Goal: Information Seeking & Learning: Learn about a topic

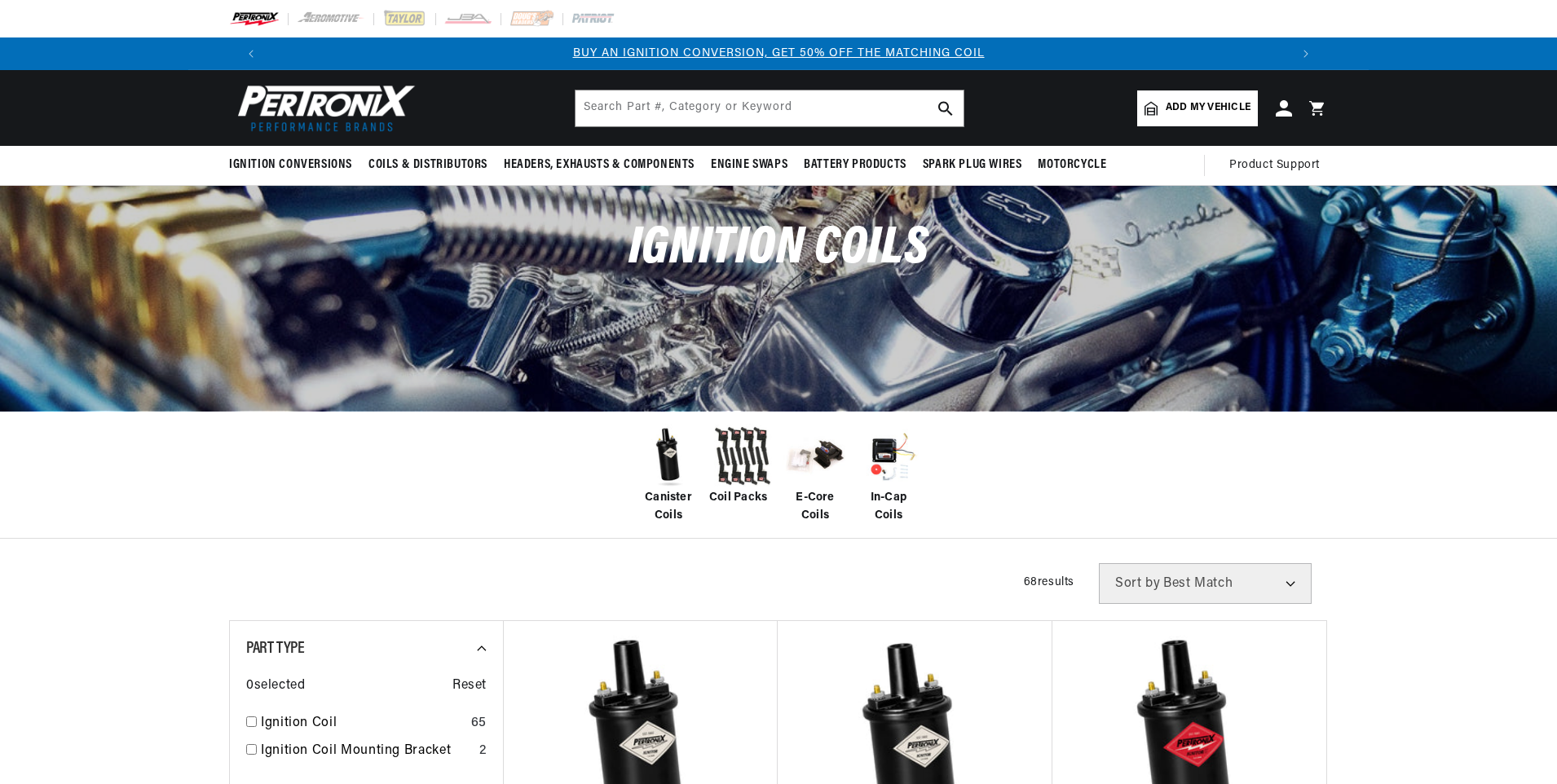
scroll to position [163, 0]
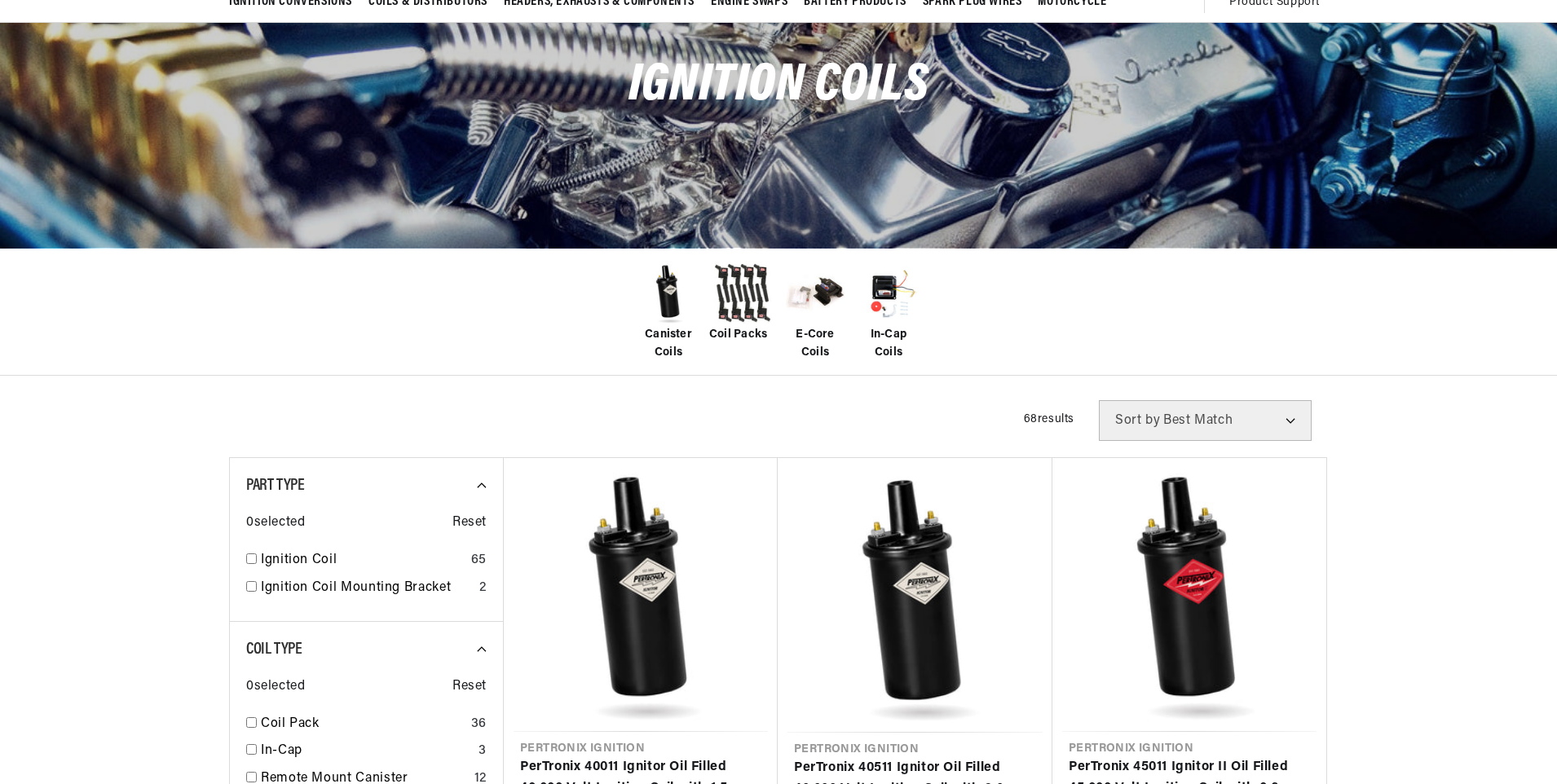
click at [893, 332] on span "In-Cap Coils" at bounding box center [888, 344] width 65 height 36
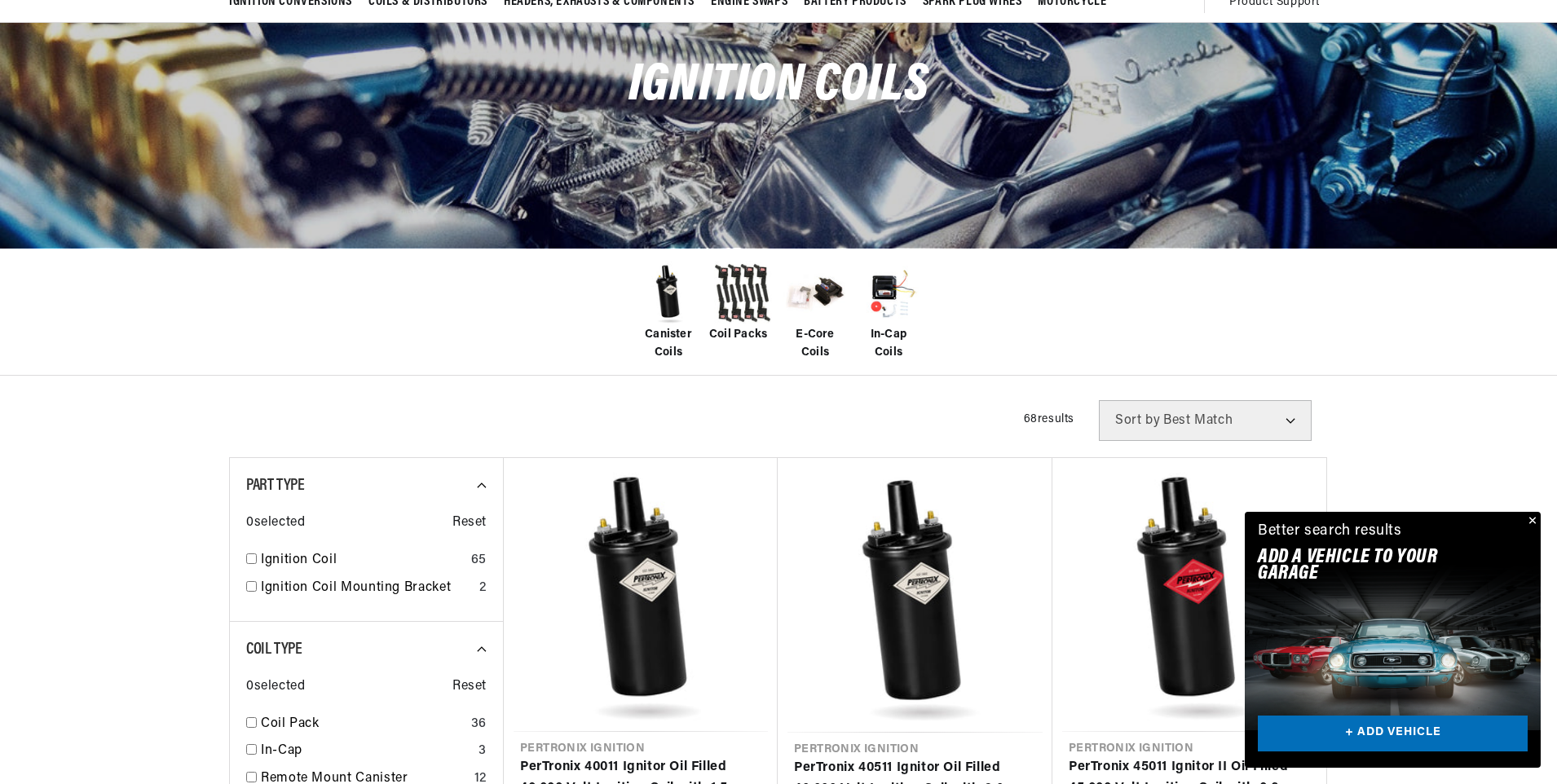
scroll to position [0, 0]
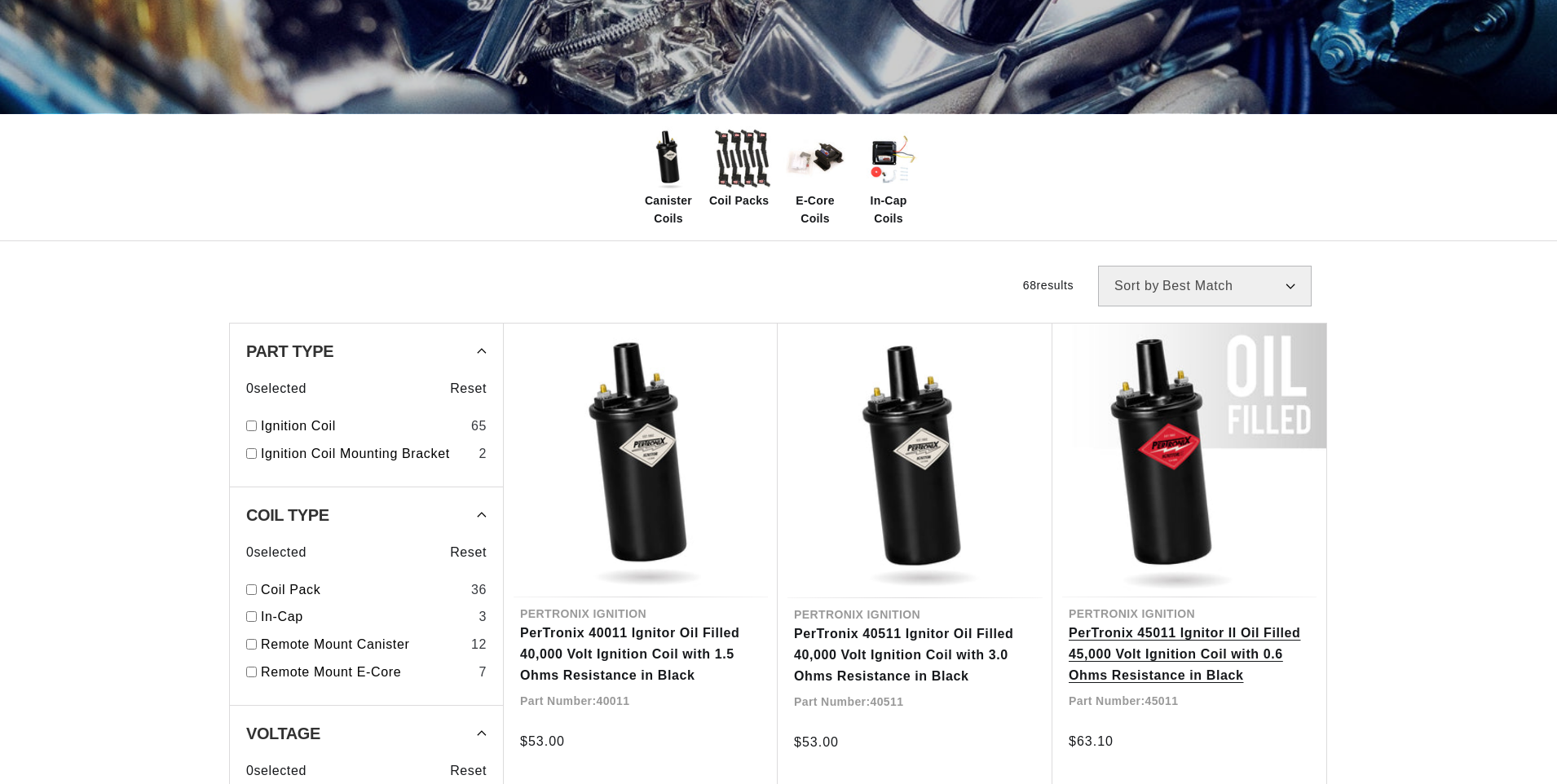
scroll to position [297, 0]
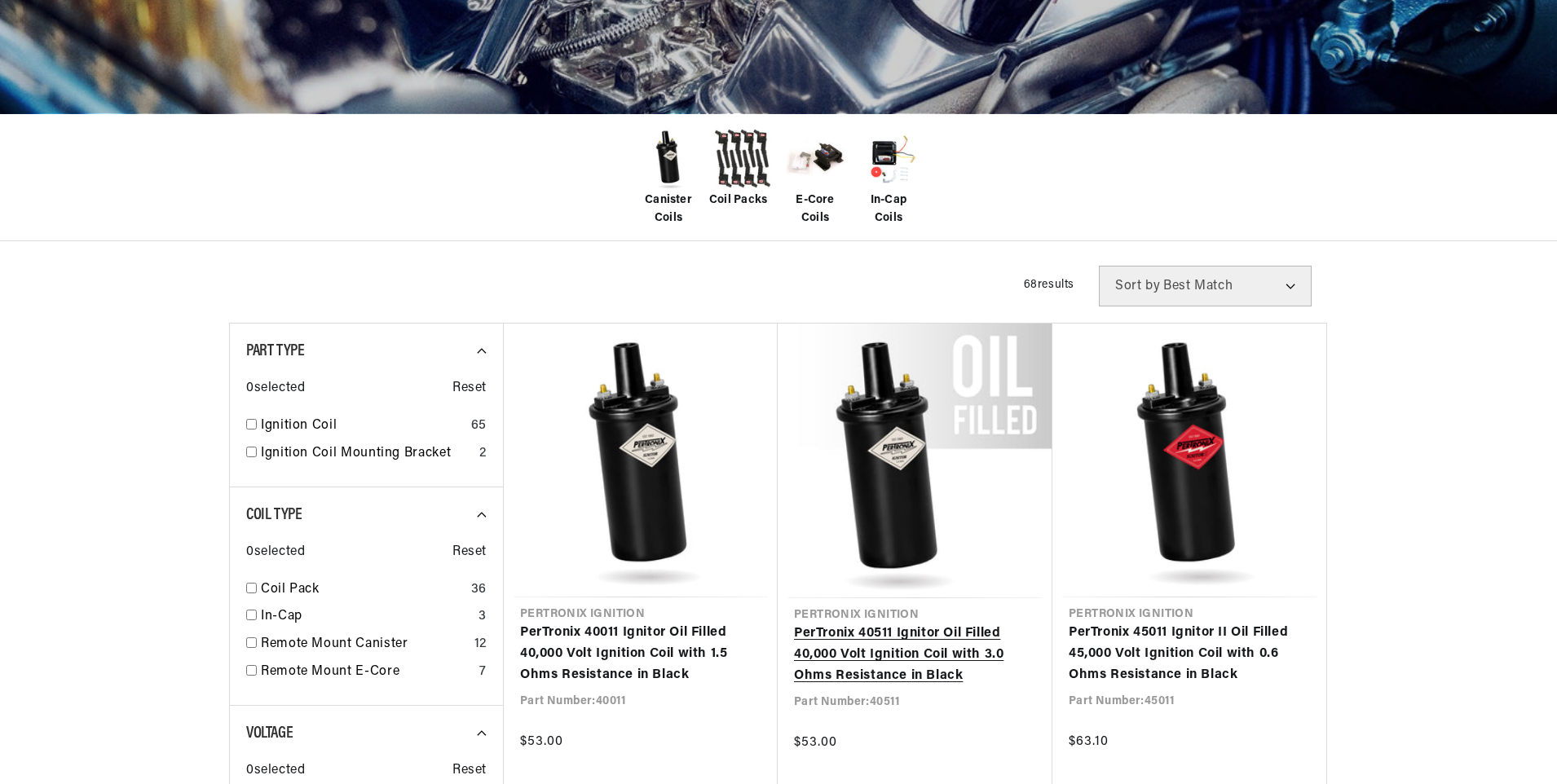
click at [805, 197] on span "E-Core Coils" at bounding box center [815, 210] width 65 height 36
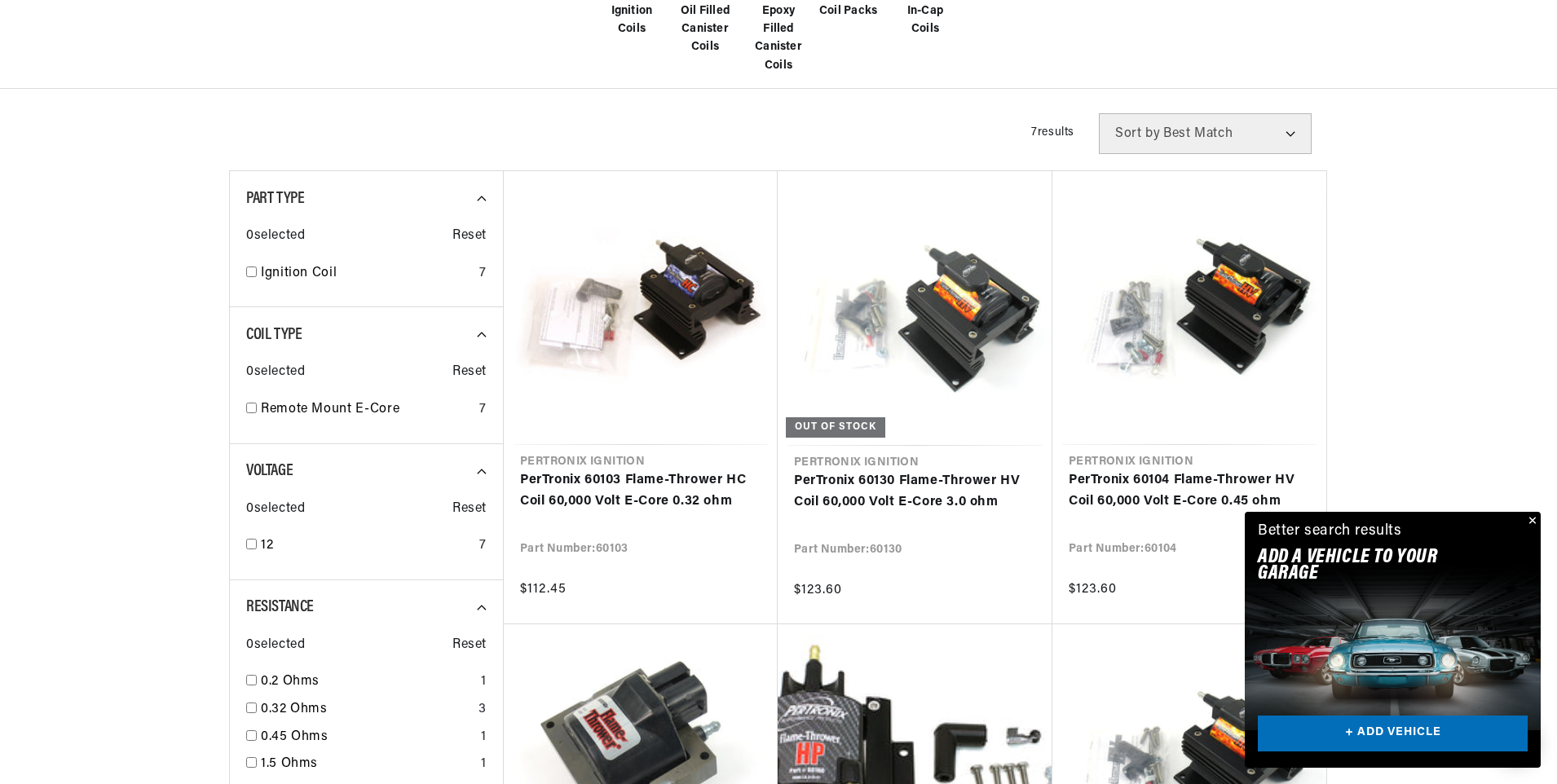
scroll to position [489, 0]
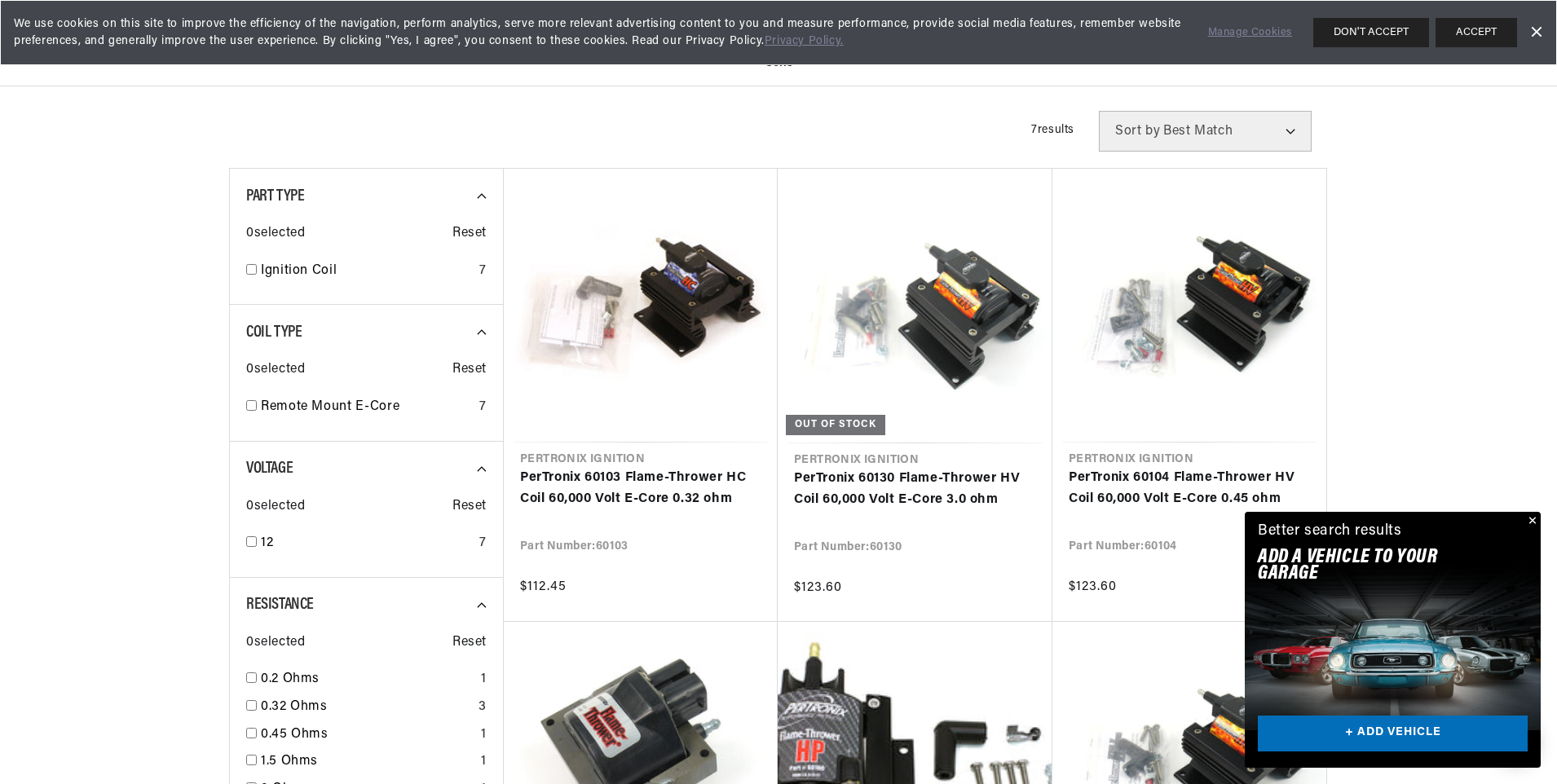
click at [1529, 521] on button "Close" at bounding box center [1530, 521] width 20 height 20
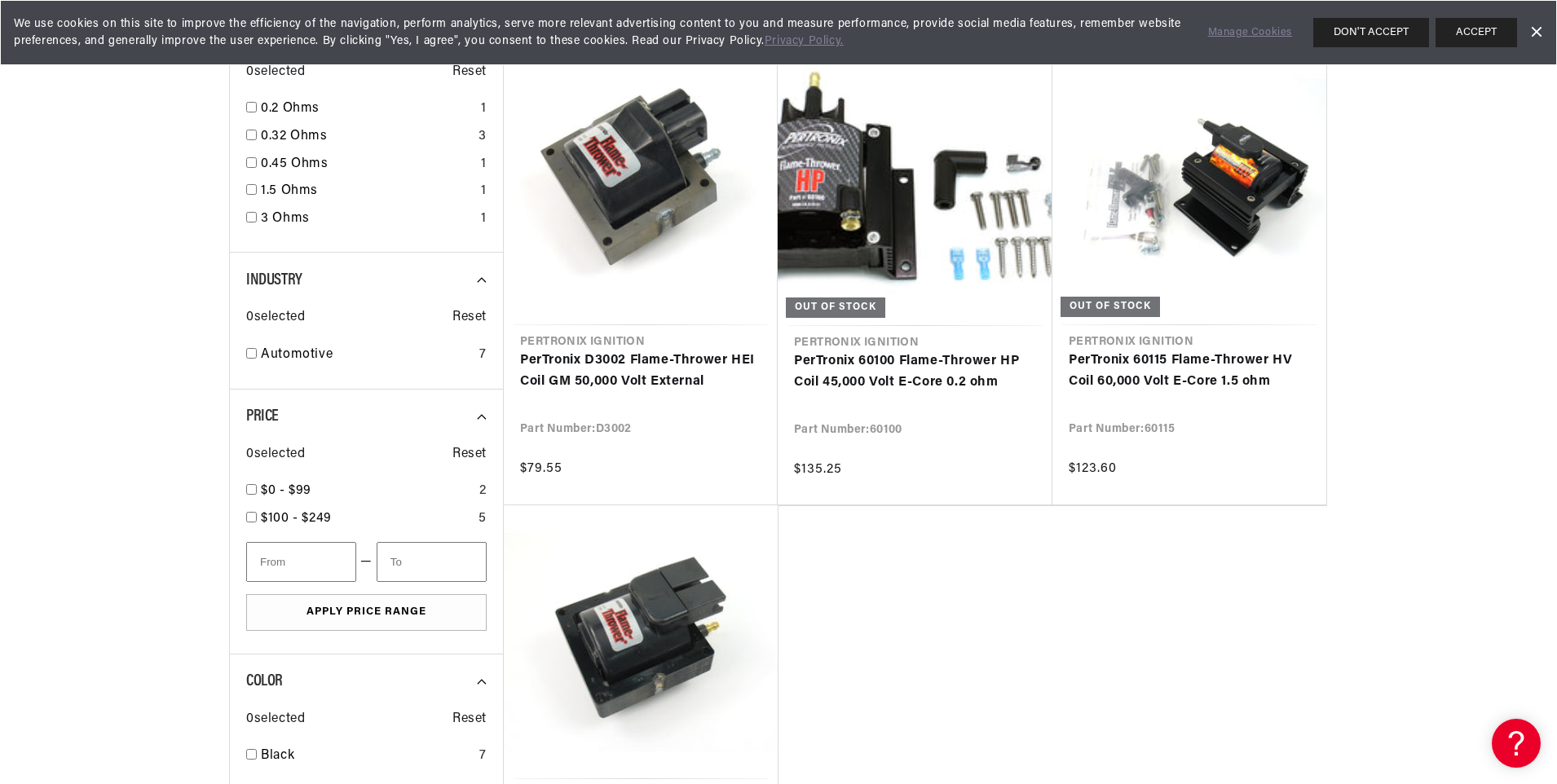
scroll to position [0, 0]
click at [1203, 369] on link "PerTronix 60115 Flame-Thrower HV Coil 60,000 Volt E-Core 1.5 ohm" at bounding box center [1188, 372] width 241 height 42
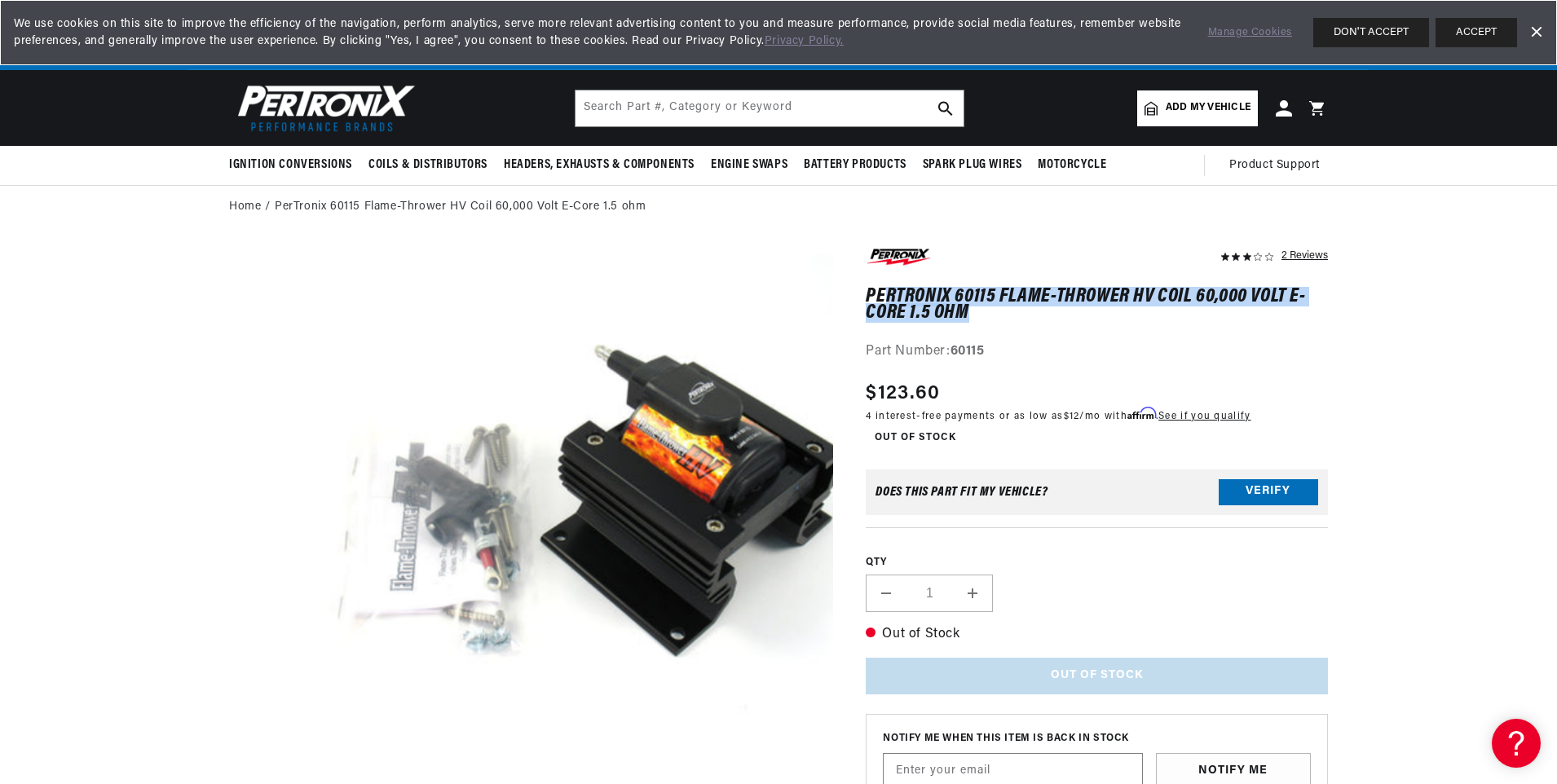
drag, startPoint x: 881, startPoint y: 301, endPoint x: 1000, endPoint y: 312, distance: 119.5
click at [1000, 312] on h1 "PerTronix 60115 Flame-Thrower HV Coil 60,000 Volt E-Core 1.5 ohm" at bounding box center [1096, 305] width 462 height 33
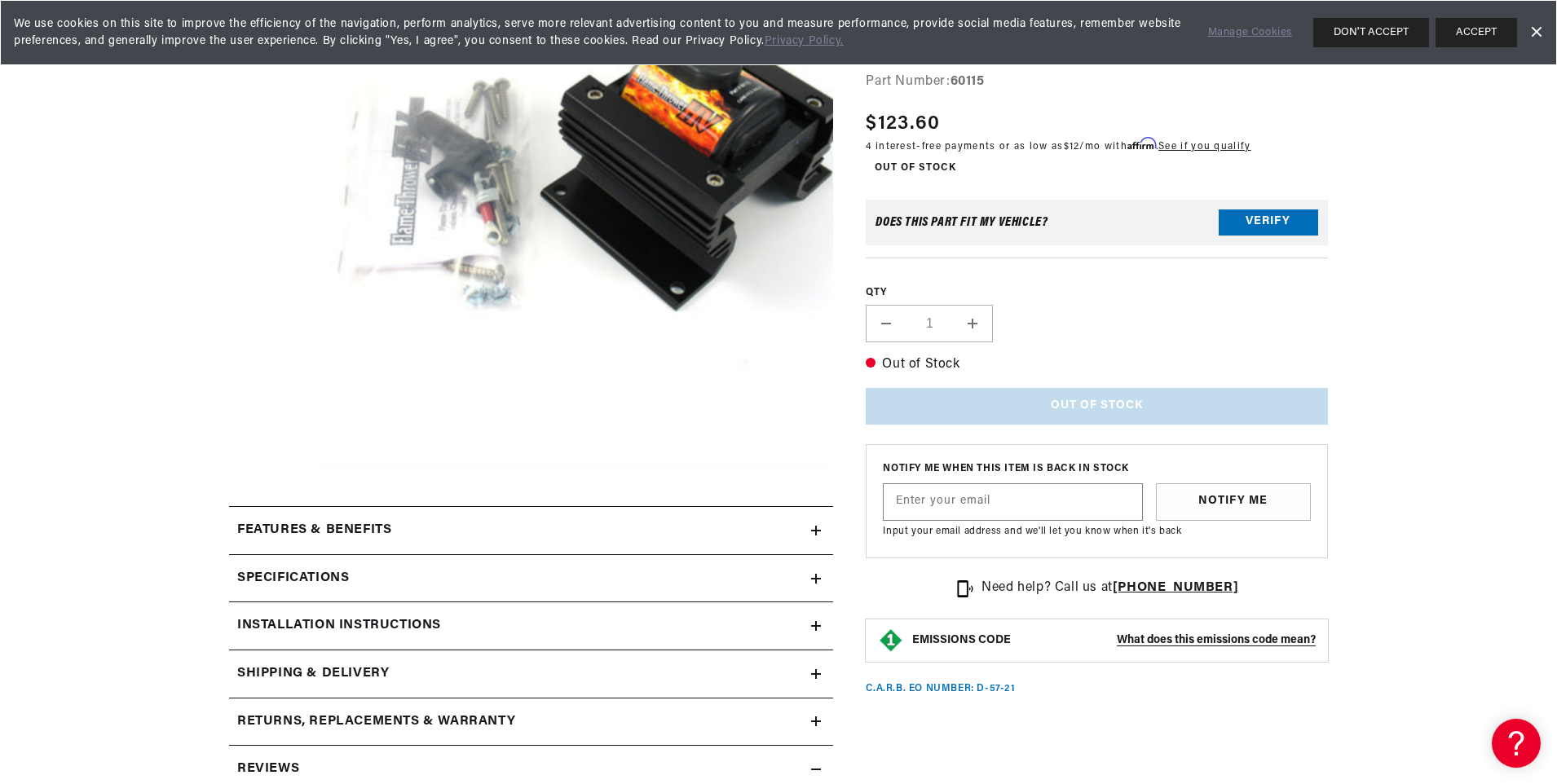
scroll to position [408, 0]
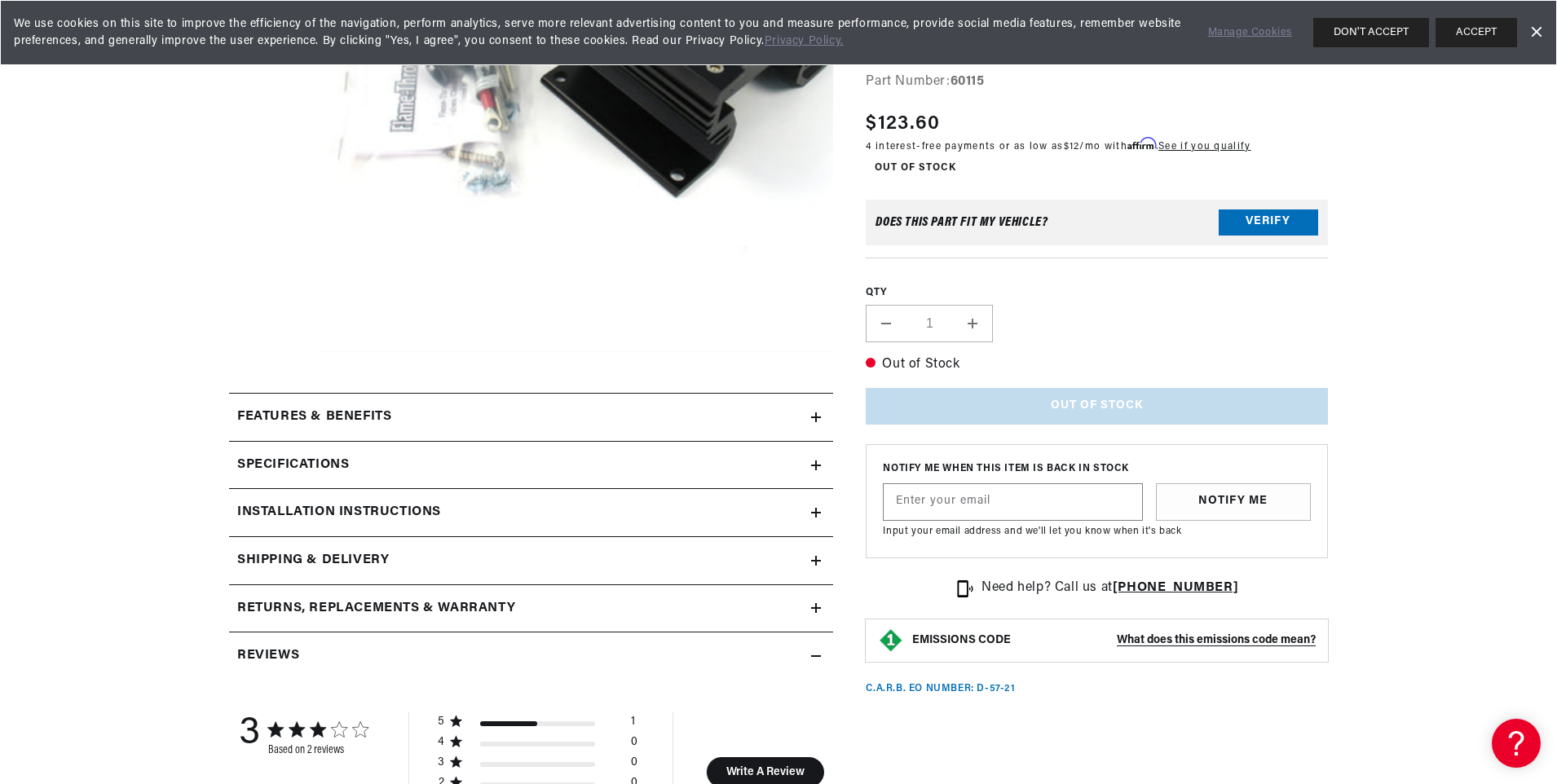
click at [819, 412] on icon at bounding box center [816, 417] width 10 height 10
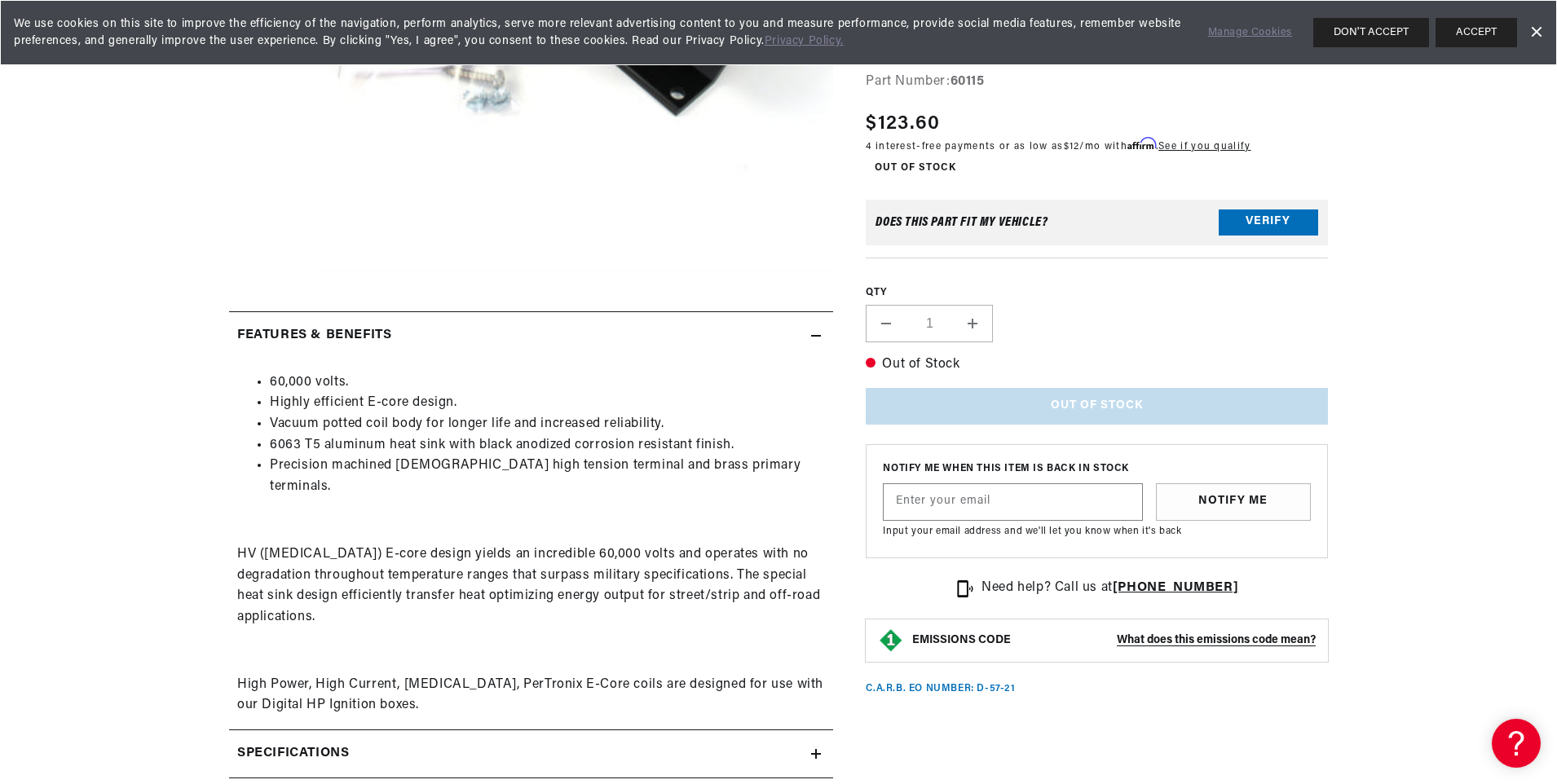
scroll to position [0, 2036]
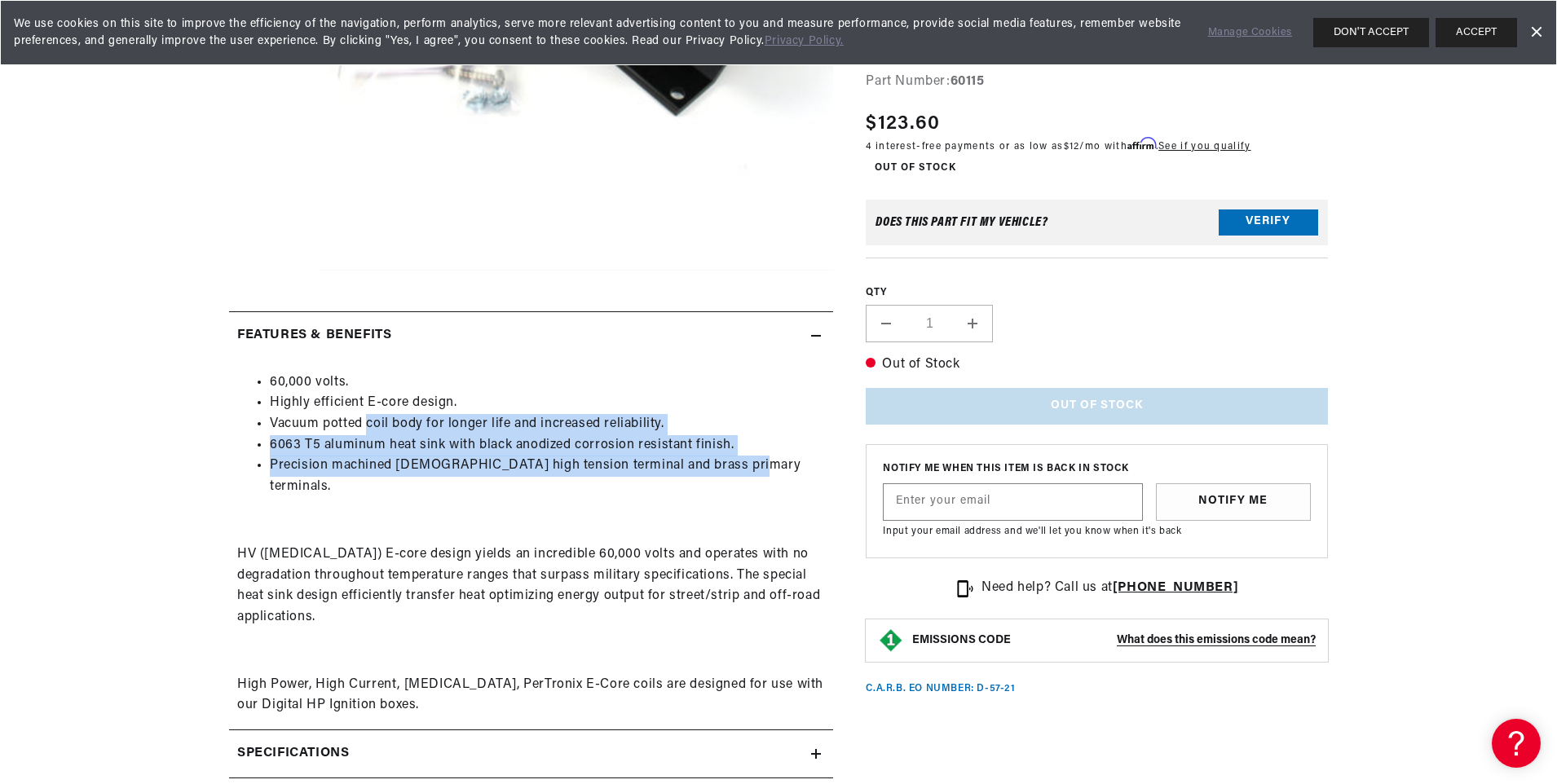
drag, startPoint x: 370, startPoint y: 427, endPoint x: 734, endPoint y: 463, distance: 365.8
click at [734, 463] on ul "60,000 volts. Highly efficient E-core design. Vacuum potted coil body for longe…" at bounding box center [531, 435] width 588 height 126
drag, startPoint x: 730, startPoint y: 463, endPoint x: 645, endPoint y: 449, distance: 86.1
click at [645, 449] on li "6063 T5 aluminum heat sink with black anodized corrosion resistant finish." at bounding box center [547, 446] width 555 height 21
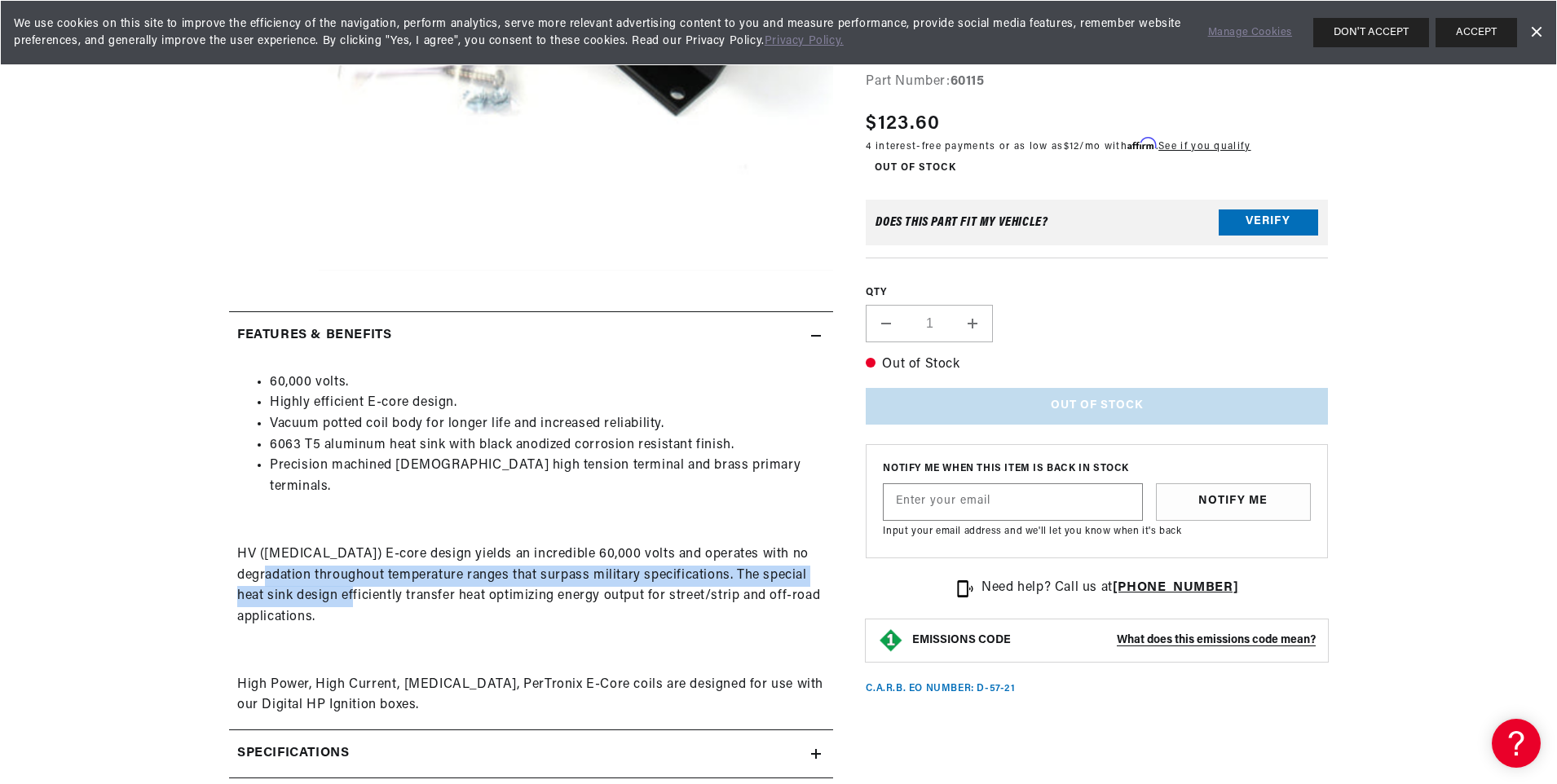
drag, startPoint x: 284, startPoint y: 546, endPoint x: 363, endPoint y: 572, distance: 83.2
click at [363, 572] on p "HV (High Voltage) E-core design yields an incredible 60,000 volts and operates …" at bounding box center [531, 585] width 588 height 83
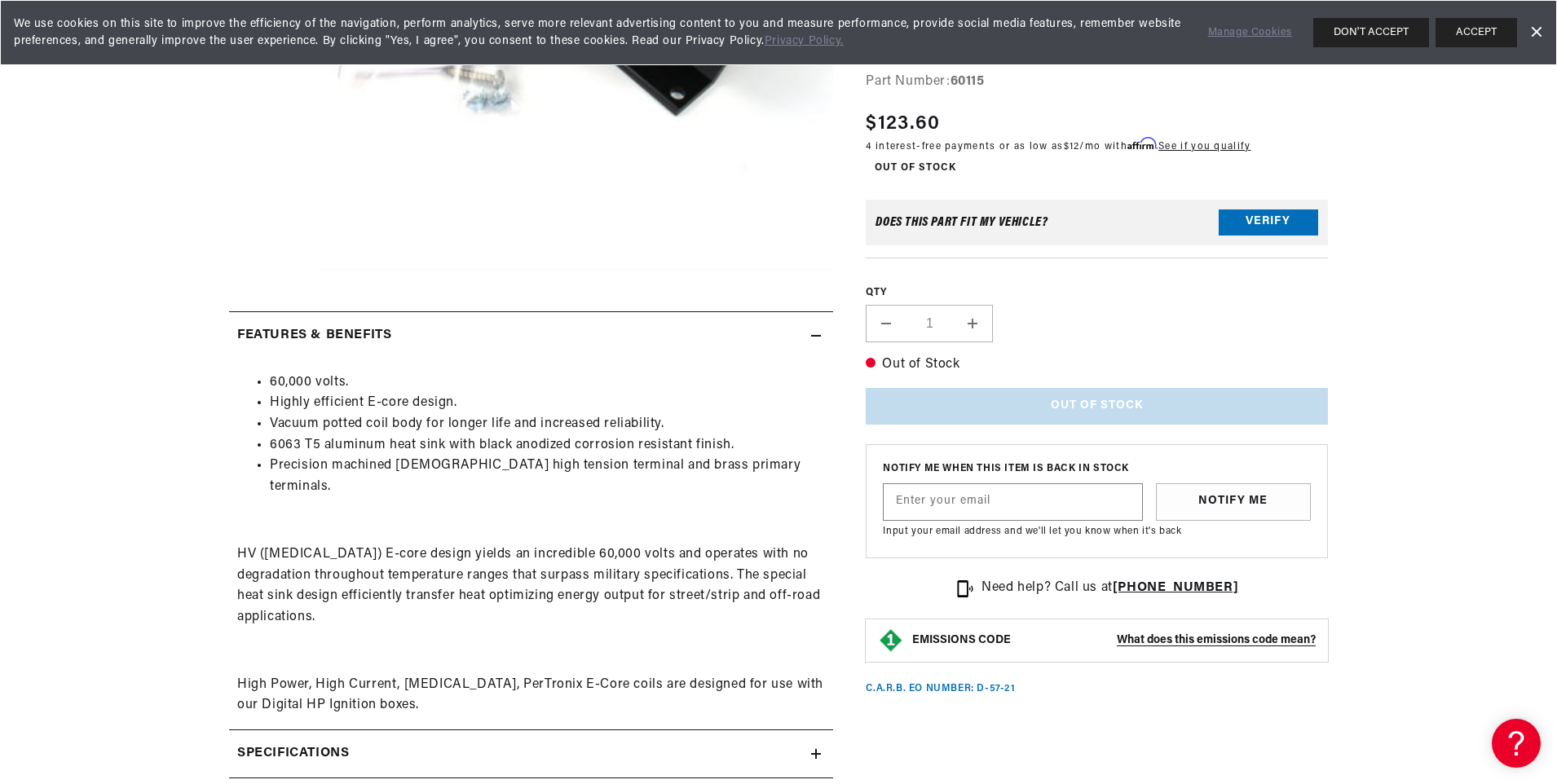
drag, startPoint x: 363, startPoint y: 572, endPoint x: 268, endPoint y: 558, distance: 96.0
click at [268, 558] on p "HV (High Voltage) E-core design yields an incredible 60,000 volts and operates …" at bounding box center [531, 585] width 588 height 83
drag, startPoint x: 206, startPoint y: 556, endPoint x: 313, endPoint y: 560, distance: 107.1
click at [313, 560] on section "2 Reviews" at bounding box center [778, 769] width 1181 height 2059
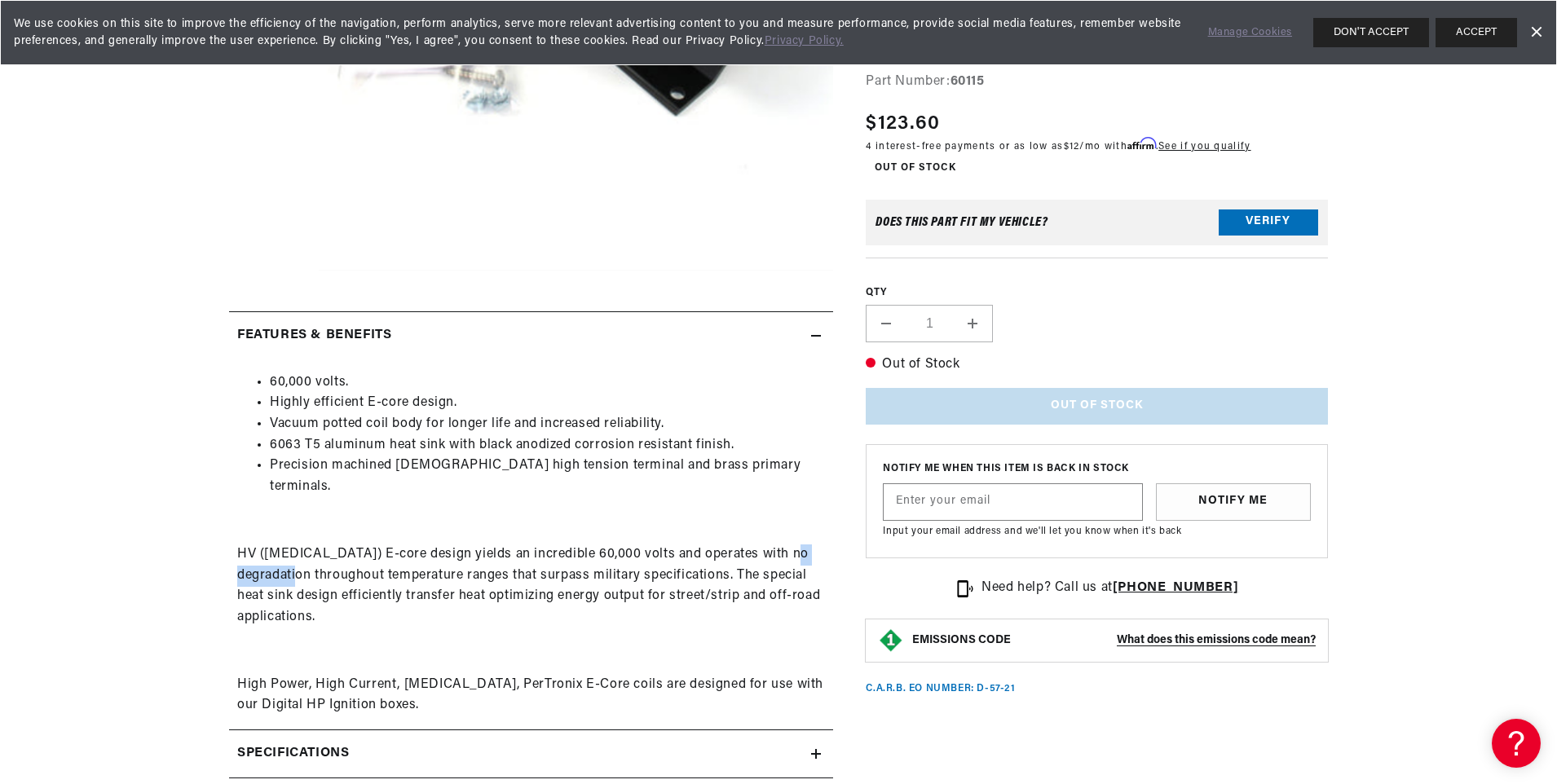
drag, startPoint x: 313, startPoint y: 560, endPoint x: 284, endPoint y: 576, distance: 33.1
click at [284, 576] on p "HV (High Voltage) E-core design yields an incredible 60,000 volts and operates …" at bounding box center [531, 585] width 588 height 83
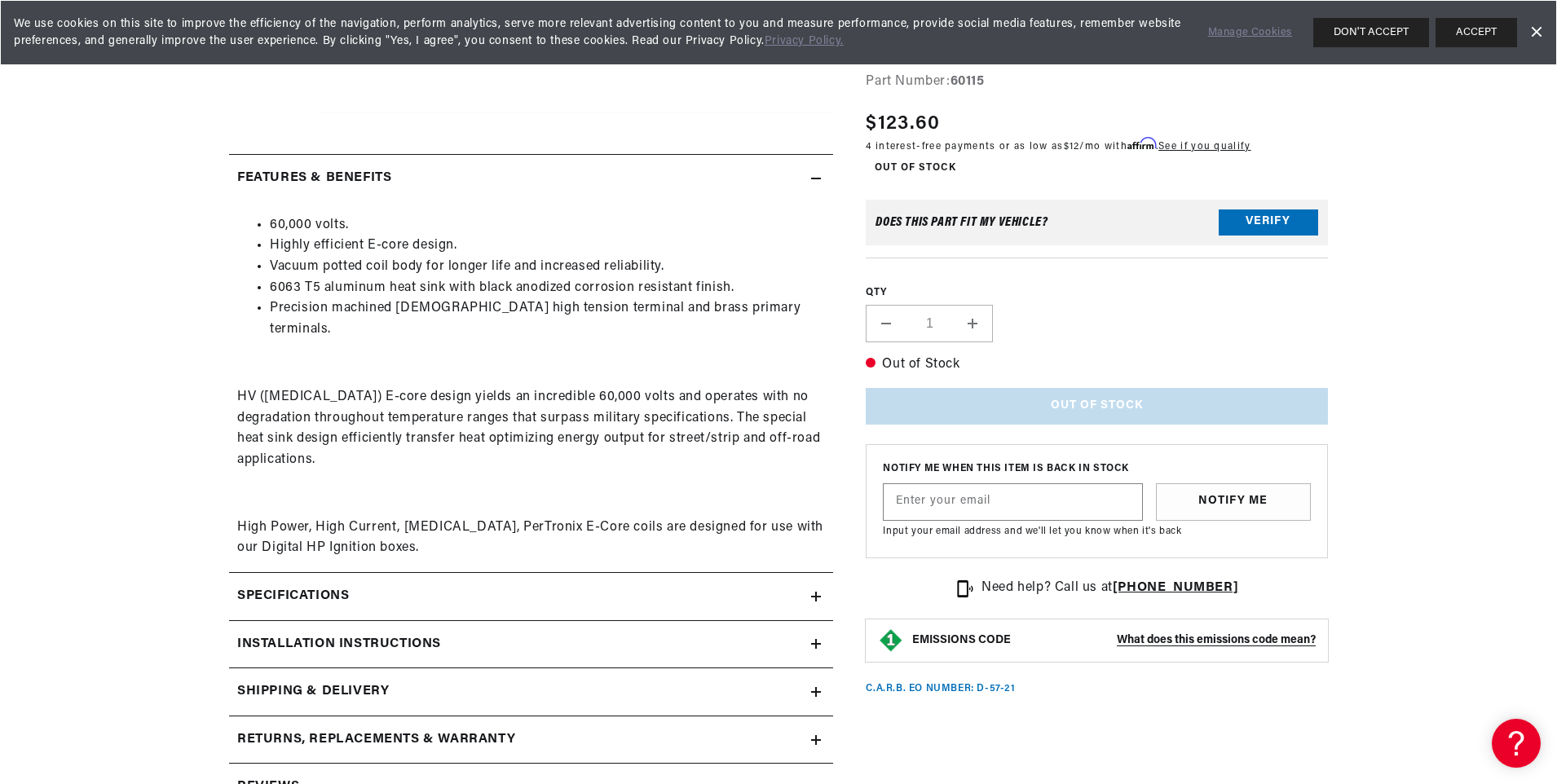
scroll to position [652, 0]
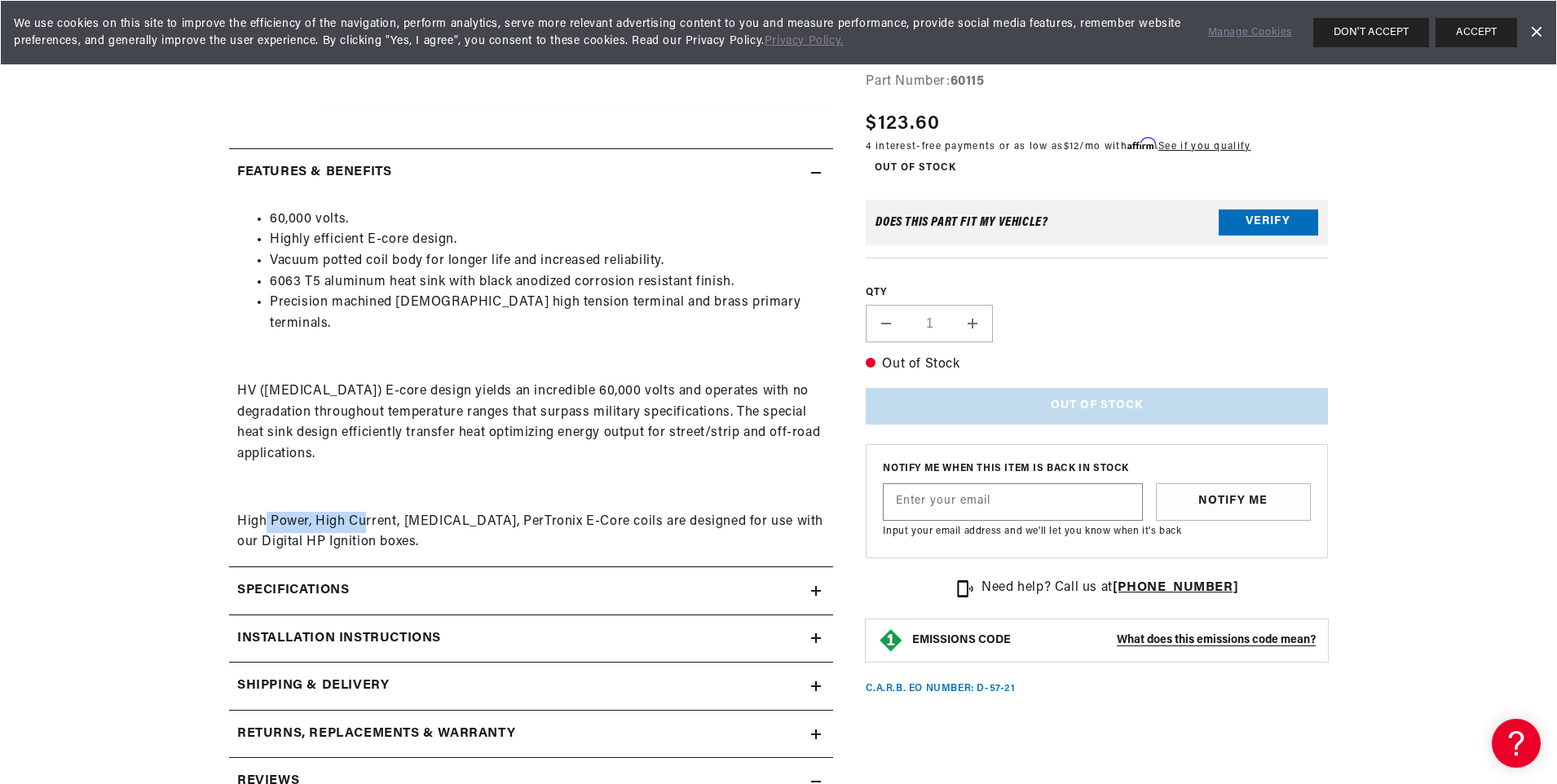
drag, startPoint x: 264, startPoint y: 510, endPoint x: 362, endPoint y: 508, distance: 98.0
click at [362, 512] on p "High Power, High Current, High Voltage, PerTronix E-Core coils are designed for…" at bounding box center [531, 533] width 588 height 42
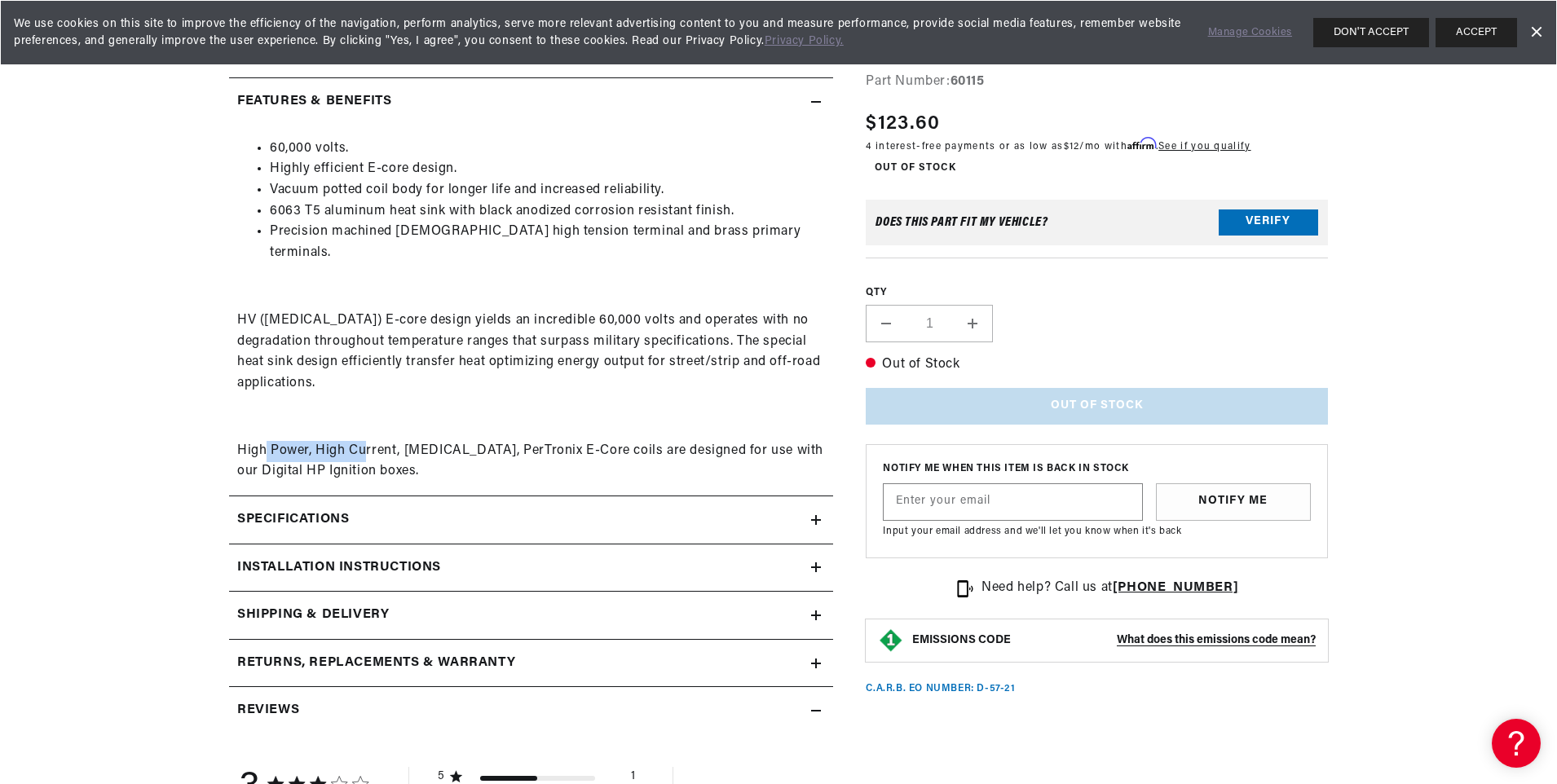
scroll to position [814, 0]
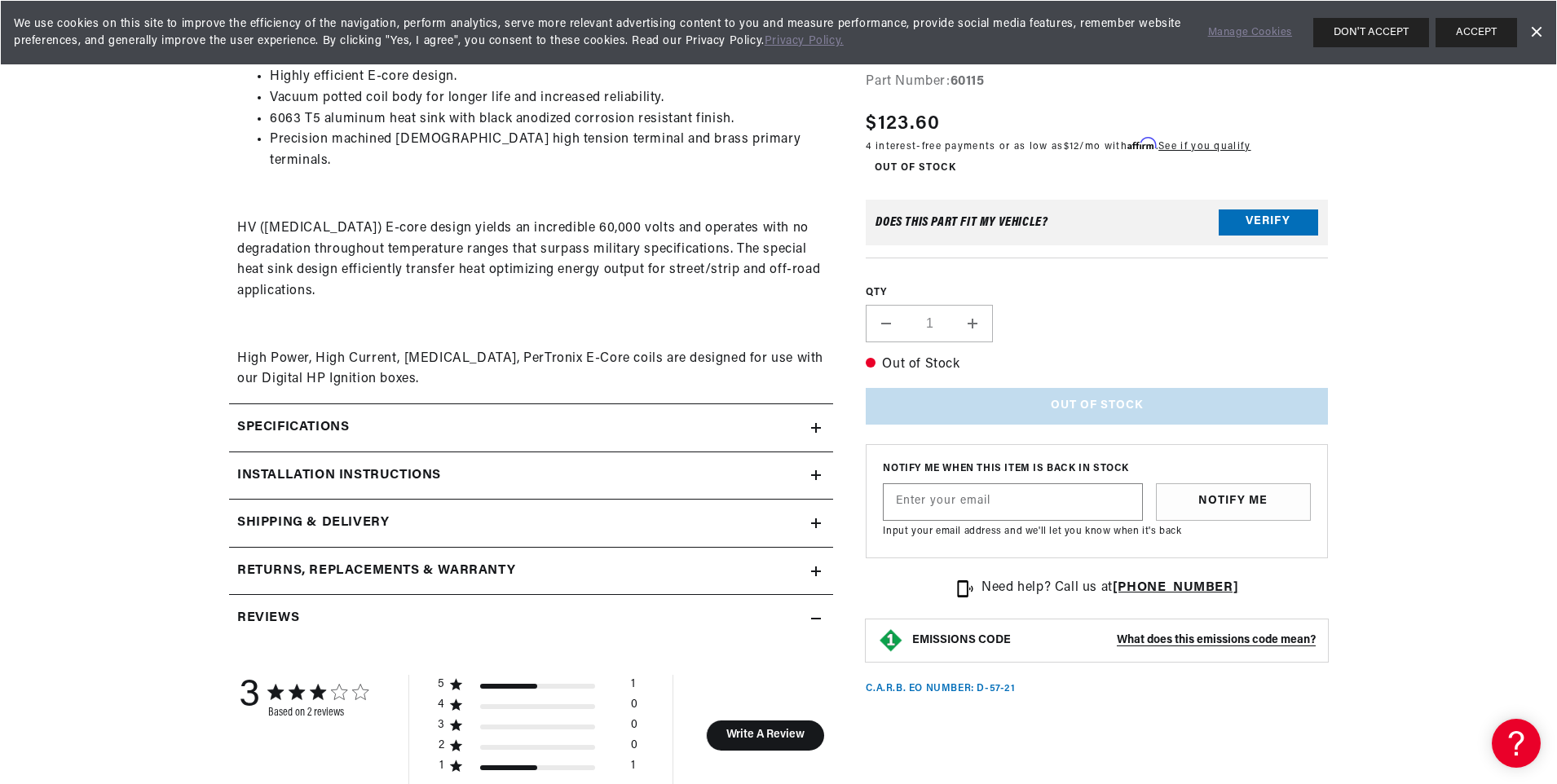
click at [818, 423] on icon at bounding box center [816, 428] width 10 height 10
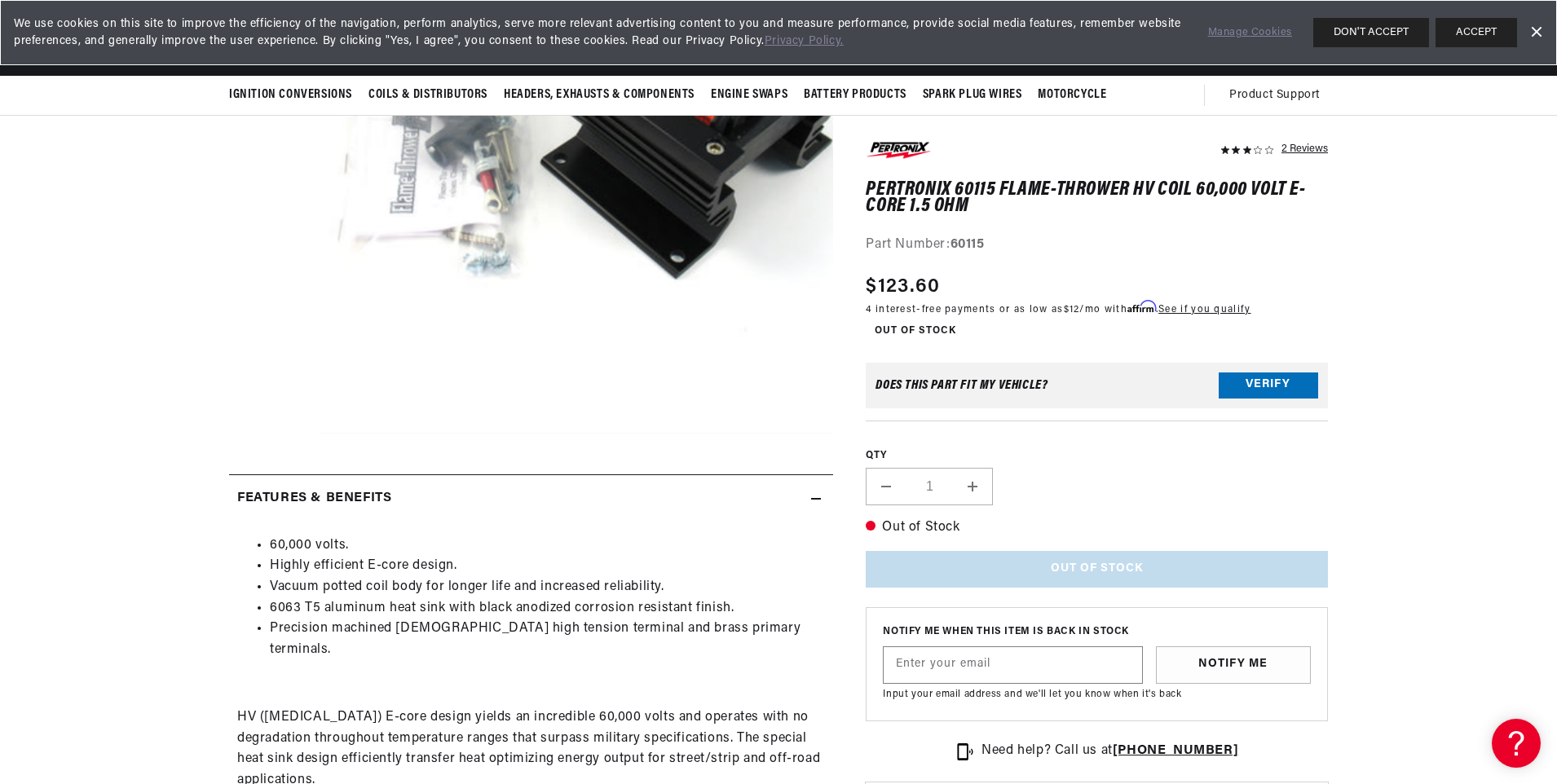
scroll to position [0, 0]
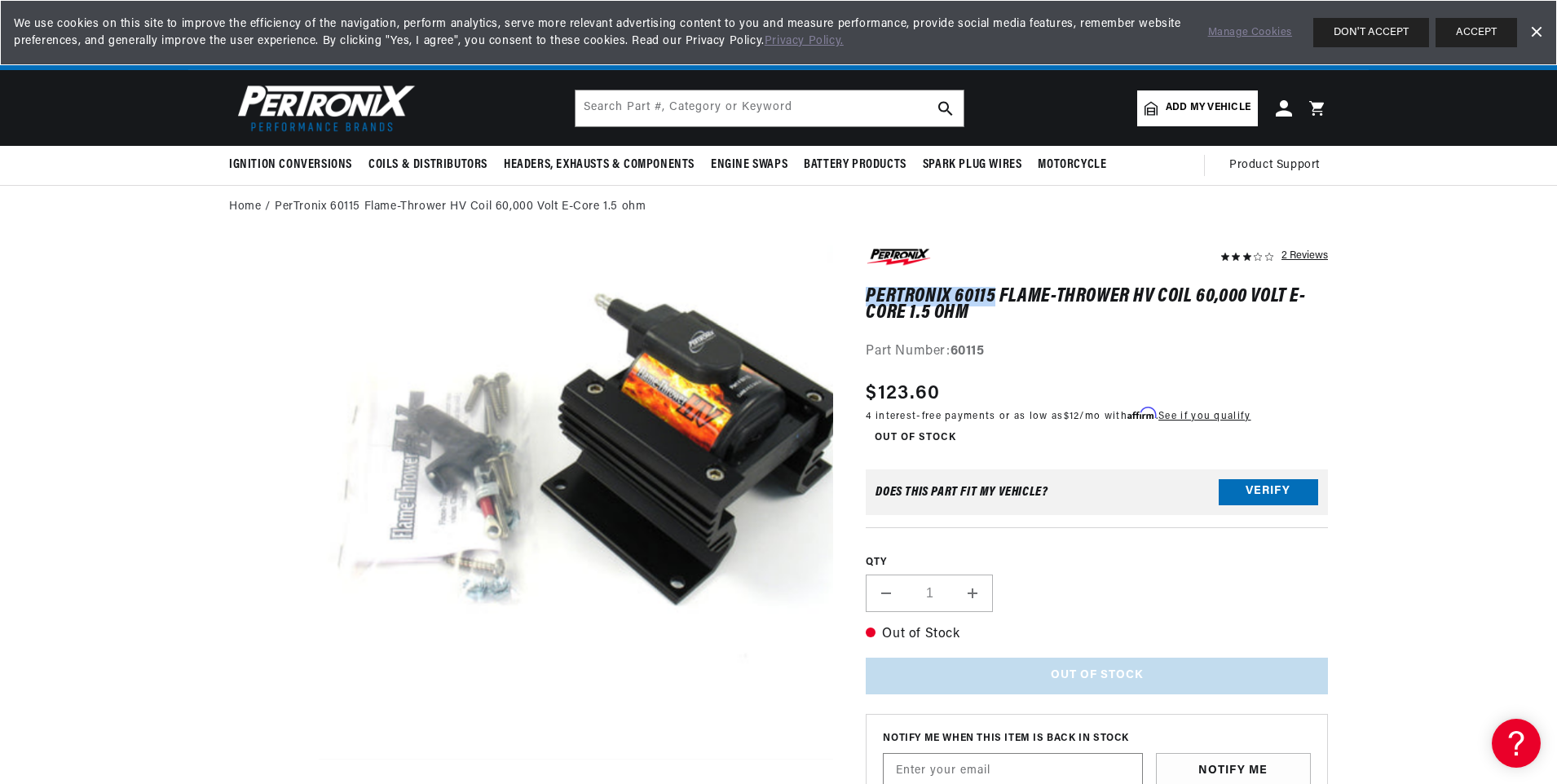
drag, startPoint x: 872, startPoint y: 289, endPoint x: 992, endPoint y: 290, distance: 120.0
click at [992, 290] on h1 "PerTronix 60115 Flame-Thrower HV Coil 60,000 Volt E-Core 1.5 ohm" at bounding box center [1096, 305] width 462 height 33
drag, startPoint x: 992, startPoint y: 290, endPoint x: 983, endPoint y: 292, distance: 9.2
copy h1 "PerTronix 60115"
